Goal: Task Accomplishment & Management: Manage account settings

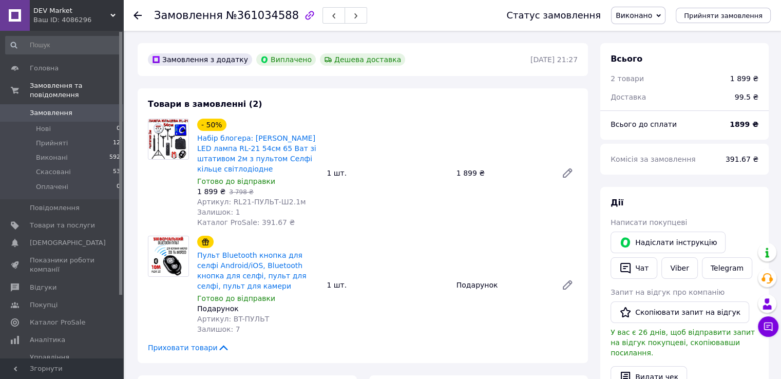
scroll to position [76, 0]
click at [683, 266] on link "Viber" at bounding box center [679, 268] width 36 height 22
click at [637, 267] on button "Чат" at bounding box center [633, 268] width 47 height 22
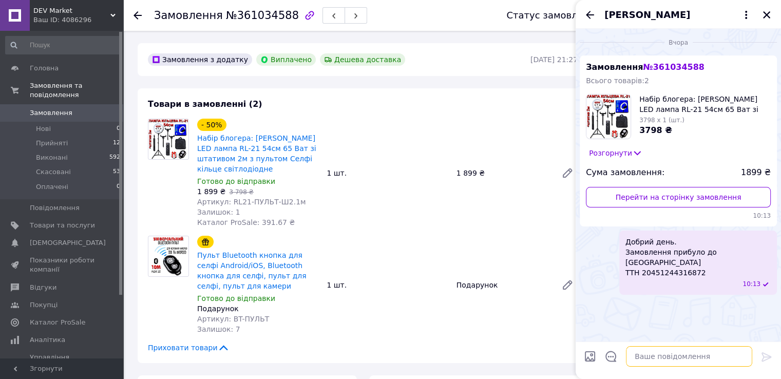
paste textarea "Добрий день. З приводу замовлення на Промі лампа та штатив. потрібно зайти у до…"
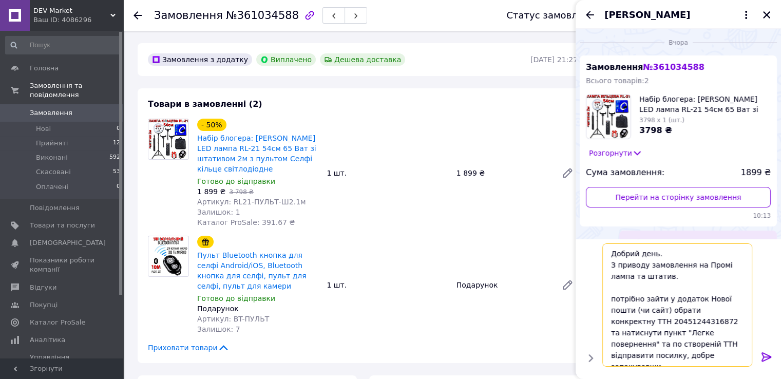
scroll to position [55, 0]
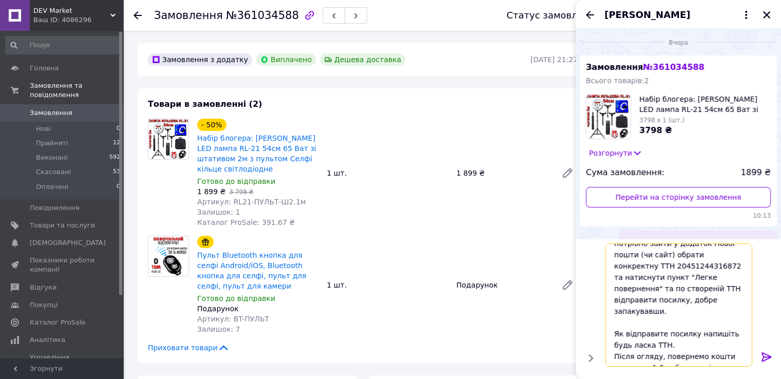
type textarea "Добрий день. З приводу замовлення на Промі лампа та штатив. потрібно зайти у до…"
click at [762, 360] on icon at bounding box center [766, 356] width 10 height 9
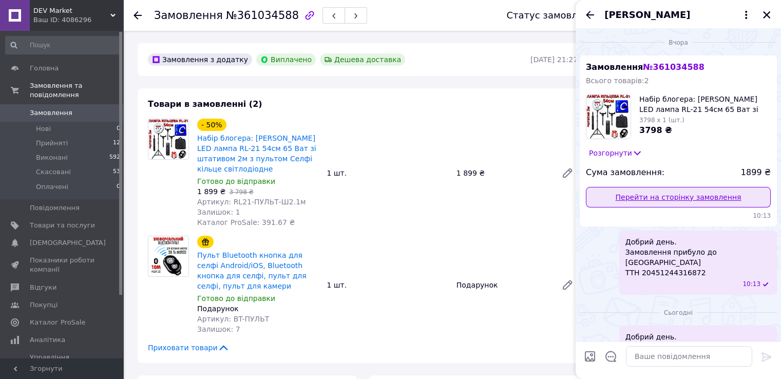
scroll to position [145, 0]
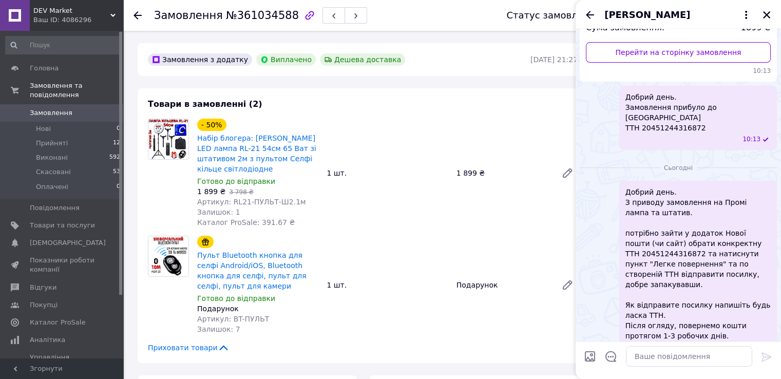
drag, startPoint x: 765, startPoint y: 17, endPoint x: 577, endPoint y: 52, distance: 191.1
click at [764, 17] on icon "Закрити" at bounding box center [766, 14] width 9 height 9
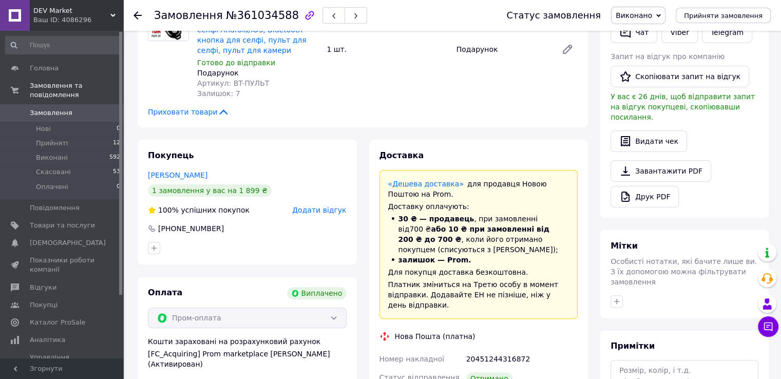
scroll to position [257, 0]
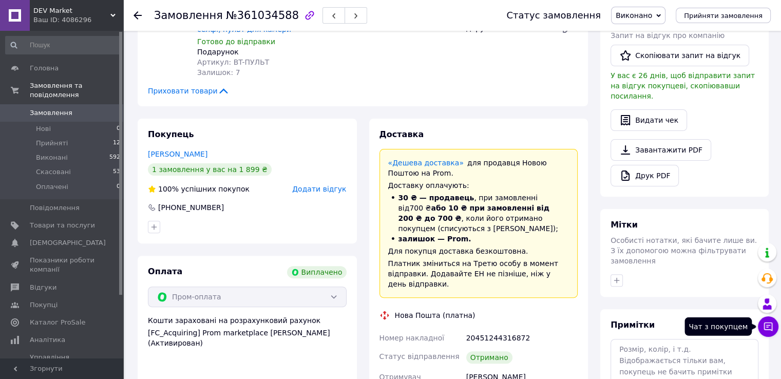
click at [770, 332] on button "Чат з покупцем" at bounding box center [768, 326] width 21 height 21
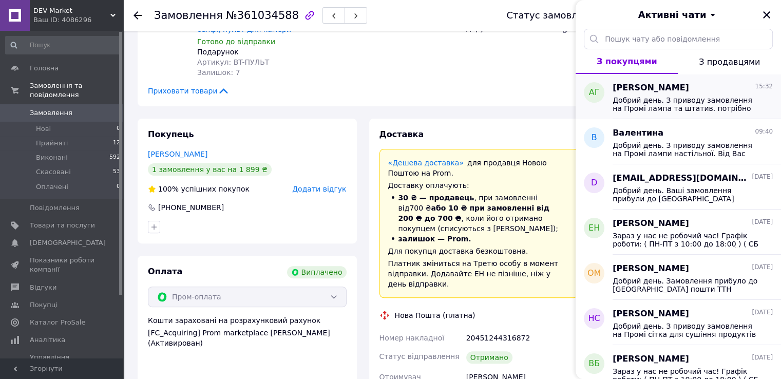
click at [685, 94] on div "Добрий день. З приводу замовлення на Промі лампа та штатив. потрібно зайти у до…" at bounding box center [692, 103] width 160 height 18
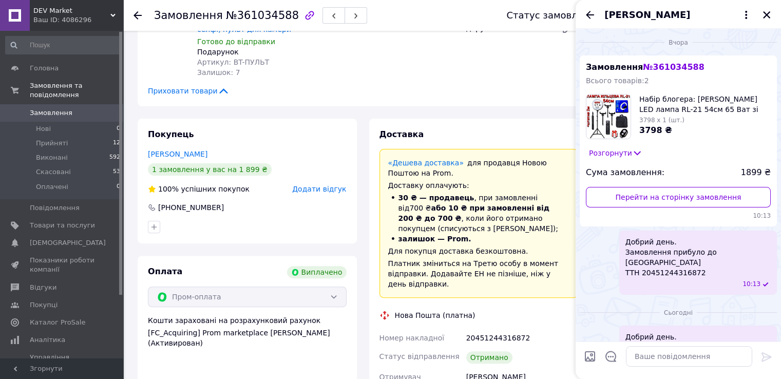
scroll to position [145, 0]
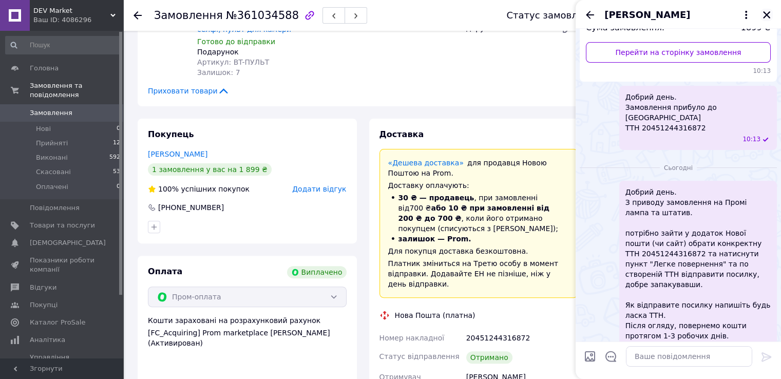
click at [766, 10] on icon "Закрити" at bounding box center [766, 14] width 9 height 9
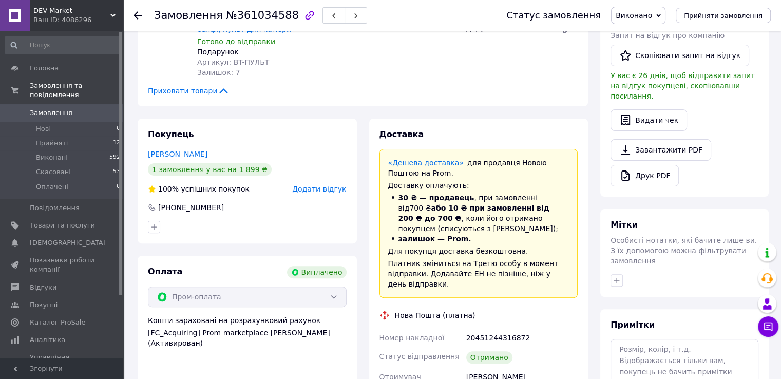
click at [65, 104] on link "Замовлення 0" at bounding box center [63, 112] width 126 height 17
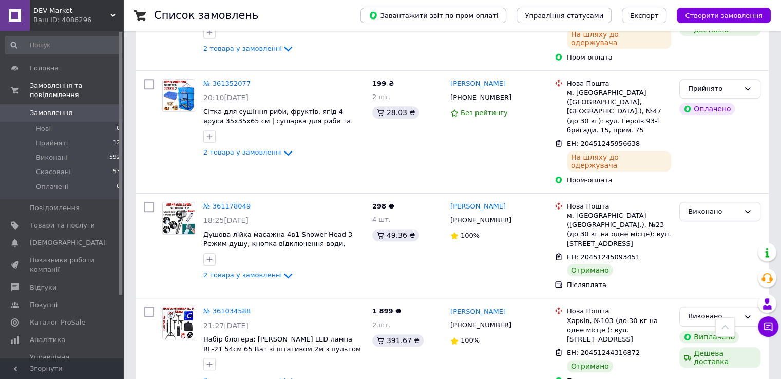
scroll to position [616, 0]
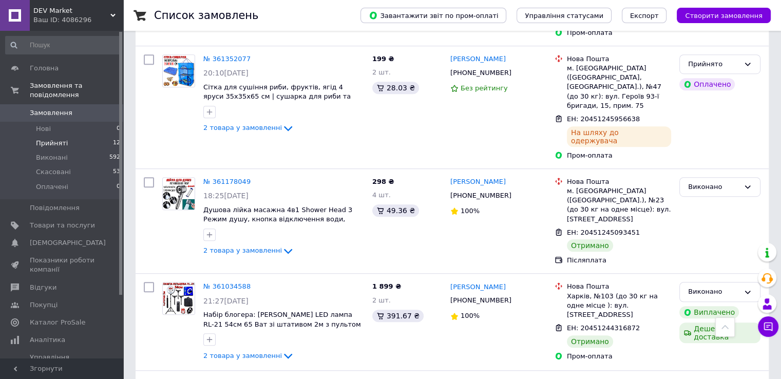
click at [63, 139] on span "Прийняті" at bounding box center [52, 143] width 32 height 9
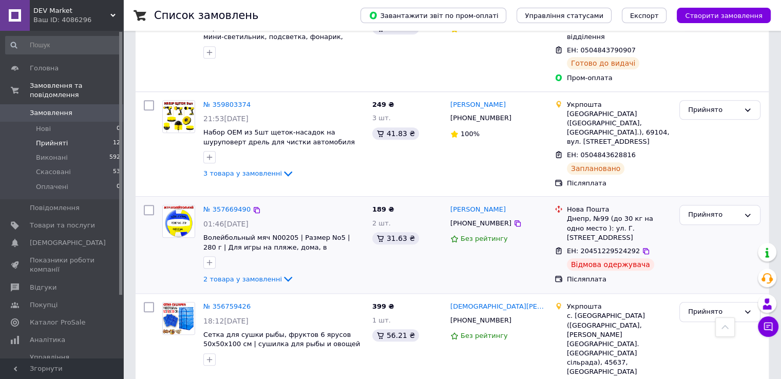
scroll to position [986, 0]
